Goal: Information Seeking & Learning: Find specific fact

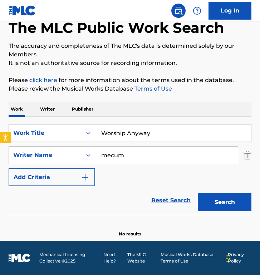
click at [128, 128] on input "Worship Anyway" at bounding box center [173, 133] width 156 height 17
paste input "Sold Out On My Heart"
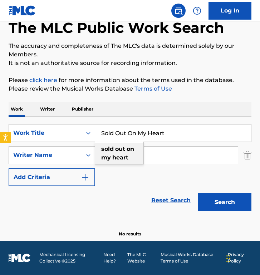
type input "Sold Out On My Heart"
click at [159, 153] on input "mecum" at bounding box center [166, 155] width 143 height 17
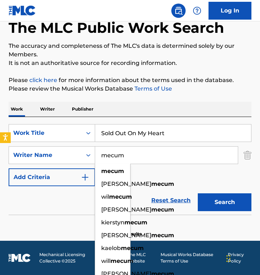
click at [159, 153] on input "mecum" at bounding box center [166, 155] width 143 height 17
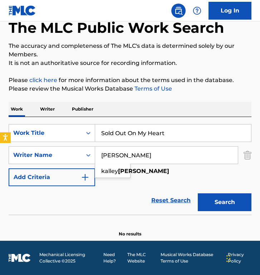
type input "[PERSON_NAME]"
click at [198, 194] on button "Search" at bounding box center [225, 203] width 54 height 18
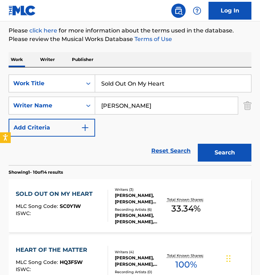
scroll to position [105, 0]
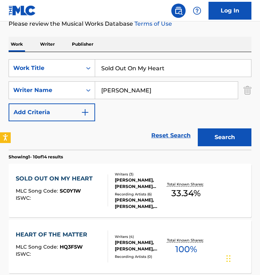
click at [79, 183] on div "SOLD OUT ON MY HEART" at bounding box center [56, 179] width 80 height 9
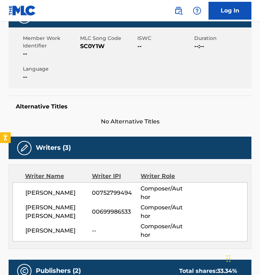
scroll to position [48, 0]
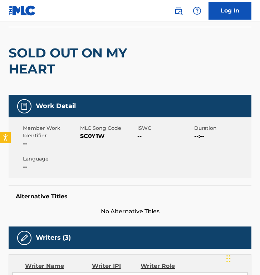
click at [97, 137] on span "SC0Y1W" at bounding box center [107, 136] width 55 height 9
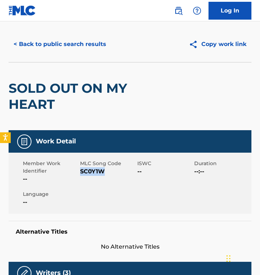
scroll to position [0, 0]
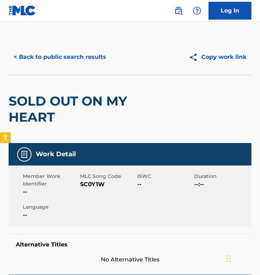
click at [58, 69] on div "< Back to public search results Copy work link" at bounding box center [130, 57] width 243 height 36
click at [64, 63] on button "< Back to public search results" at bounding box center [60, 57] width 103 height 18
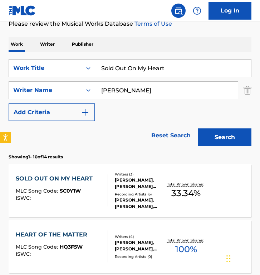
click at [132, 72] on input "Sold Out On My Heart" at bounding box center [173, 68] width 156 height 17
paste input "King"
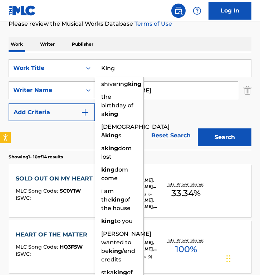
type input "King"
click at [198, 129] on button "Search" at bounding box center [225, 138] width 54 height 18
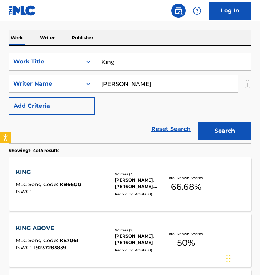
scroll to position [113, 0]
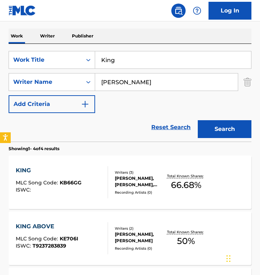
click at [82, 171] on div "KING MLC Song Code : KB66GG ISWC :" at bounding box center [62, 182] width 92 height 32
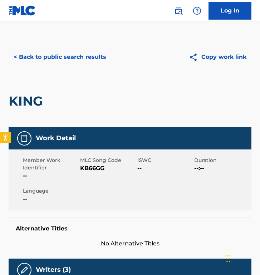
click at [88, 169] on span "KB66GG" at bounding box center [107, 168] width 55 height 9
click at [46, 50] on button "< Back to public search results" at bounding box center [60, 57] width 103 height 18
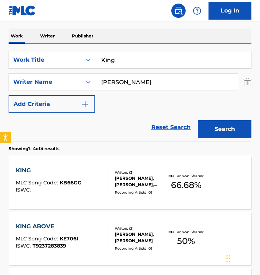
click at [119, 65] on input "King" at bounding box center [173, 59] width 156 height 17
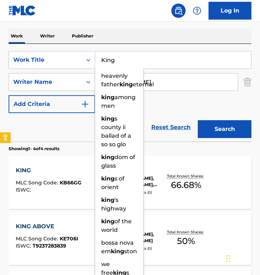
paste input "Promises Are Everywhere"
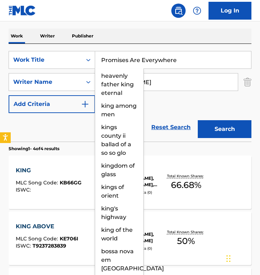
click at [198, 120] on button "Search" at bounding box center [225, 129] width 54 height 18
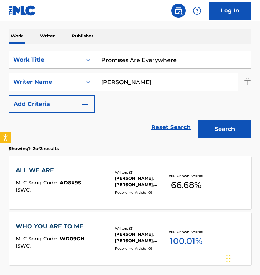
click at [147, 62] on input "Promises Are Everywhere" at bounding box center [173, 59] width 156 height 17
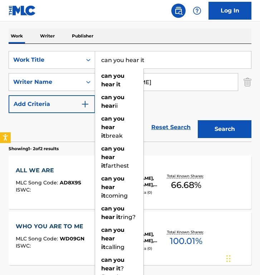
click at [198, 120] on button "Search" at bounding box center [225, 129] width 54 height 18
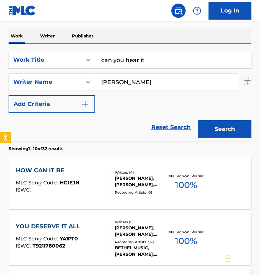
click at [123, 64] on input "can you hear it" at bounding box center [173, 59] width 156 height 17
type input "p"
type input "sound of our saving"
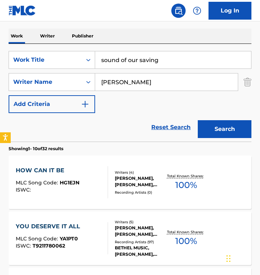
click at [198, 120] on button "Search" at bounding box center [225, 129] width 54 height 18
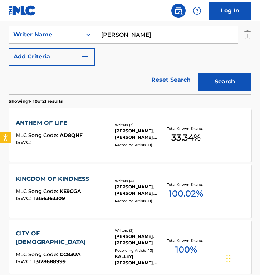
scroll to position [170, 0]
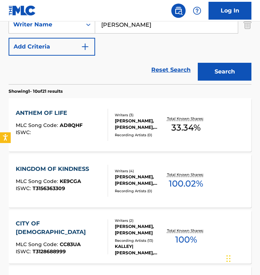
click at [116, 56] on div "Reset Search Search" at bounding box center [130, 70] width 243 height 29
click at [140, 57] on div "Reset Search Search" at bounding box center [130, 70] width 243 height 29
click at [123, 59] on div "Reset Search Search" at bounding box center [130, 70] width 243 height 29
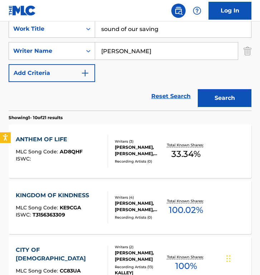
scroll to position [139, 0]
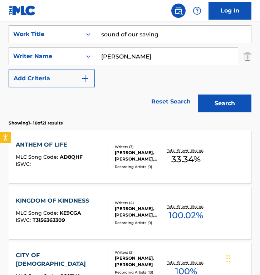
click at [130, 54] on input "[PERSON_NAME]" at bounding box center [166, 56] width 143 height 17
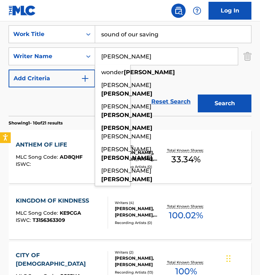
type input "[PERSON_NAME]"
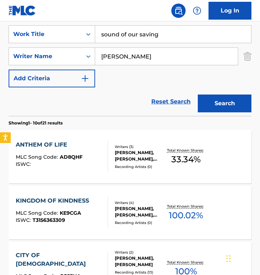
click at [134, 40] on input "sound of our saving" at bounding box center [173, 34] width 156 height 17
paste input "Behold"
click at [198, 95] on button "Search" at bounding box center [225, 104] width 54 height 18
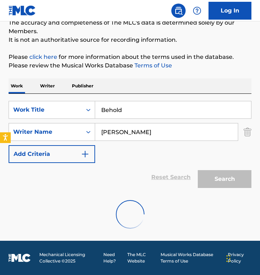
scroll to position [40, 0]
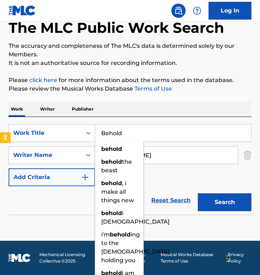
paste input "If It's True"
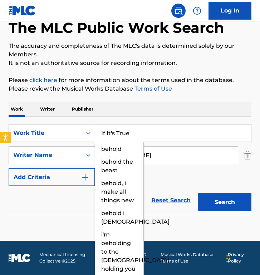
type input "If It's True"
click at [198, 194] on button "Search" at bounding box center [225, 203] width 54 height 18
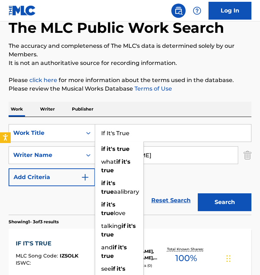
click at [163, 98] on div "The MLC Public Work Search The accuracy and completeness of The MLC's data is d…" at bounding box center [130, 214] width 260 height 429
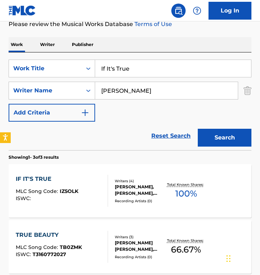
scroll to position [147, 0]
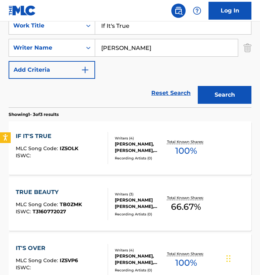
click at [75, 139] on div "IF IT'S TRUE" at bounding box center [47, 136] width 63 height 9
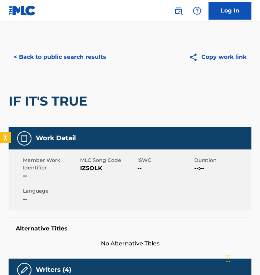
click at [59, 55] on button "< Back to public search results" at bounding box center [60, 57] width 103 height 18
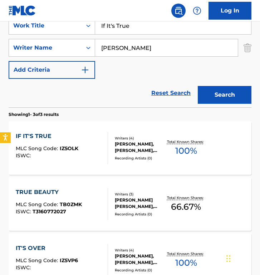
click at [131, 29] on input "If It's True" at bounding box center [173, 25] width 156 height 17
paste input "t's Over"
type input "It's Over"
click at [198, 86] on button "Search" at bounding box center [225, 95] width 54 height 18
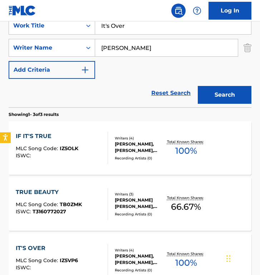
scroll to position [63, 0]
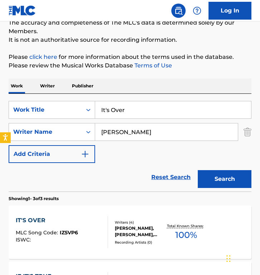
click at [152, 155] on div "SearchWithCriteria578a77d4-dea3-4a52-a5ca-c4951786df7f Work Title It's Over Sea…" at bounding box center [130, 132] width 243 height 62
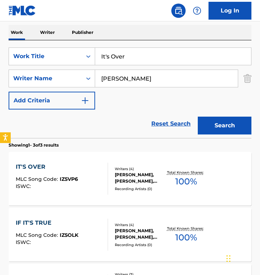
scroll to position [134, 0]
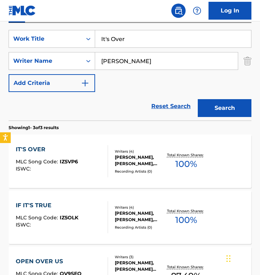
click at [58, 143] on div "IT'S OVER MLC Song Code : IZ5VP6 ISWC : Writers ( 4 ) [PERSON_NAME], [PERSON_NA…" at bounding box center [130, 162] width 243 height 54
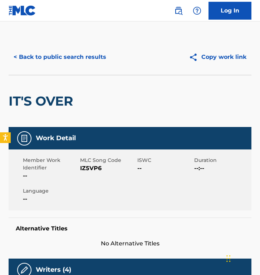
click at [55, 47] on div "< Back to public search results Copy work link" at bounding box center [130, 57] width 243 height 36
click at [61, 62] on button "< Back to public search results" at bounding box center [60, 57] width 103 height 18
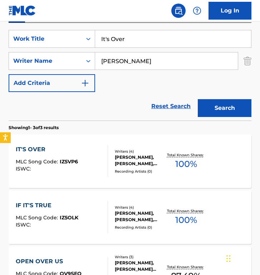
click at [125, 33] on input "It's Over" at bounding box center [173, 38] width 156 height 17
paste input "When You Said My Name"
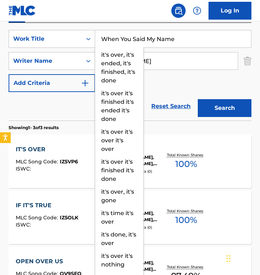
type input "When You Said My Name"
click at [198, 99] on button "Search" at bounding box center [225, 108] width 54 height 18
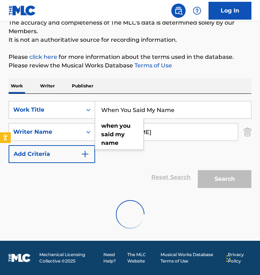
scroll to position [63, 0]
click at [133, 49] on div "The MLC Public Work Search The accuracy and completeness of The MLC's data is d…" at bounding box center [130, 106] width 260 height 261
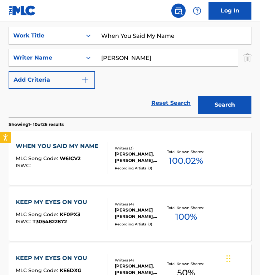
scroll to position [167, 0]
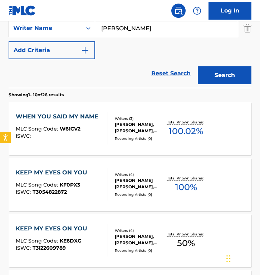
click at [78, 116] on div "WHEN YOU SAID MY NAME" at bounding box center [59, 117] width 86 height 9
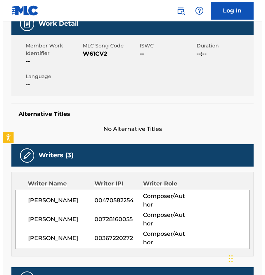
scroll to position [131, 0]
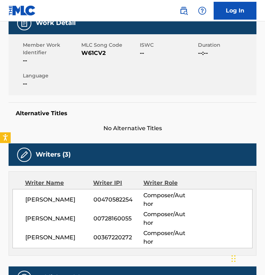
click at [95, 118] on div "Alternative Titles No Alternative Titles" at bounding box center [133, 118] width 248 height 30
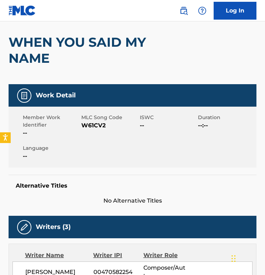
scroll to position [0, 0]
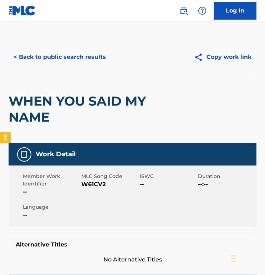
click at [152, 74] on div "< Back to public search results Copy work link" at bounding box center [133, 57] width 248 height 36
click at [149, 103] on h2 "WHEN YOU SAID MY NAME" at bounding box center [83, 109] width 149 height 32
